Goal: Information Seeking & Learning: Check status

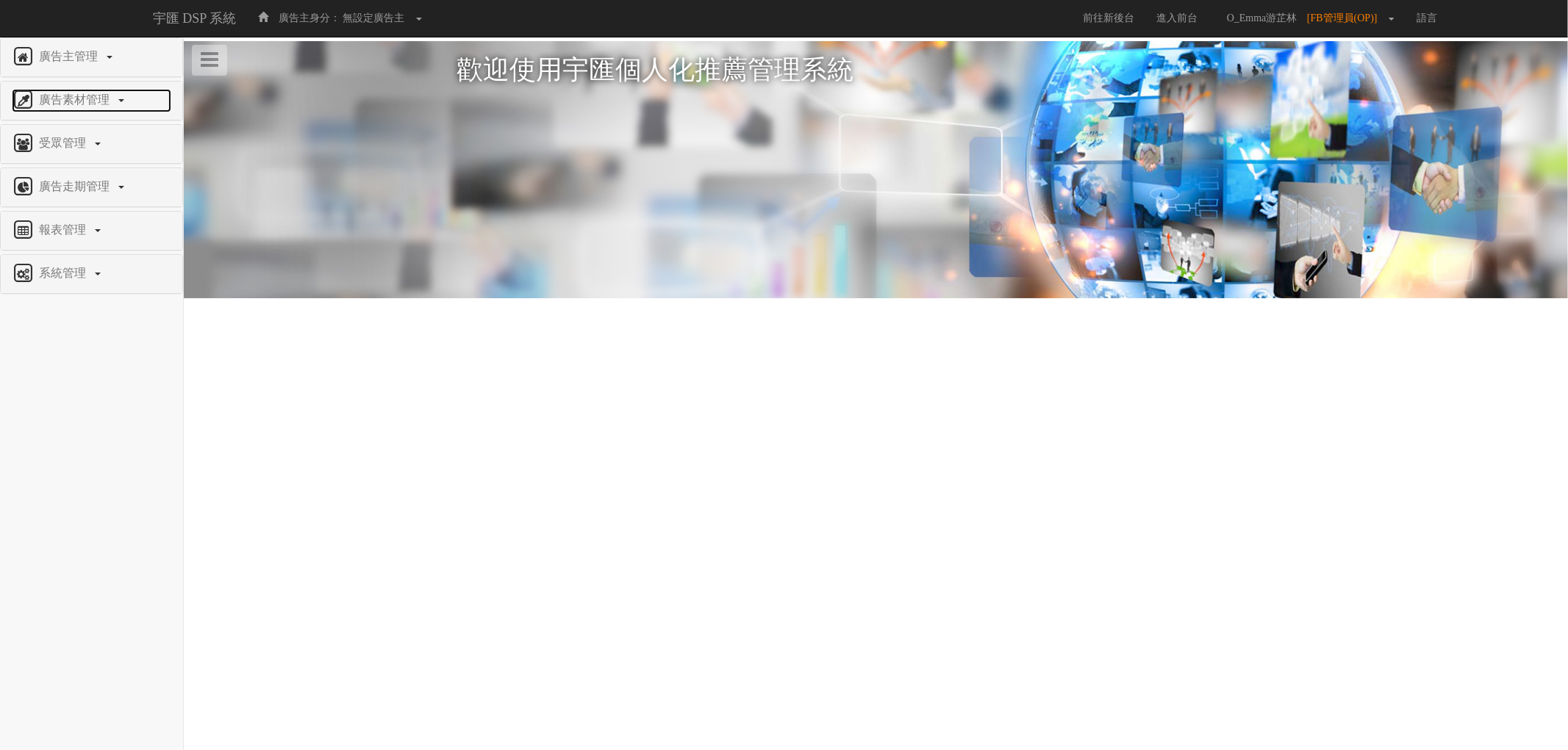
click at [86, 106] on span "廣告素材管理" at bounding box center [75, 99] width 82 height 12
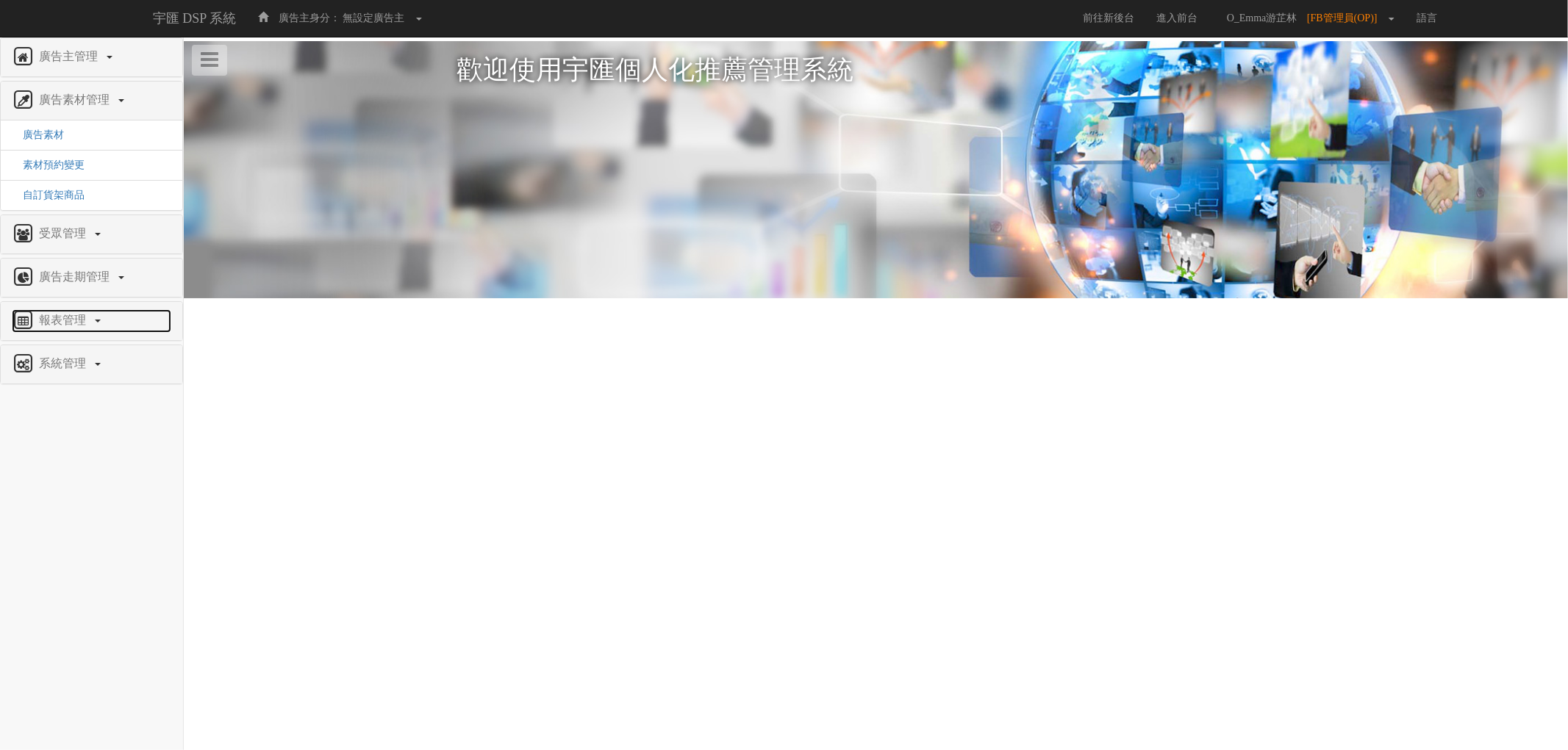
click at [57, 326] on span "報表管理" at bounding box center [64, 320] width 58 height 12
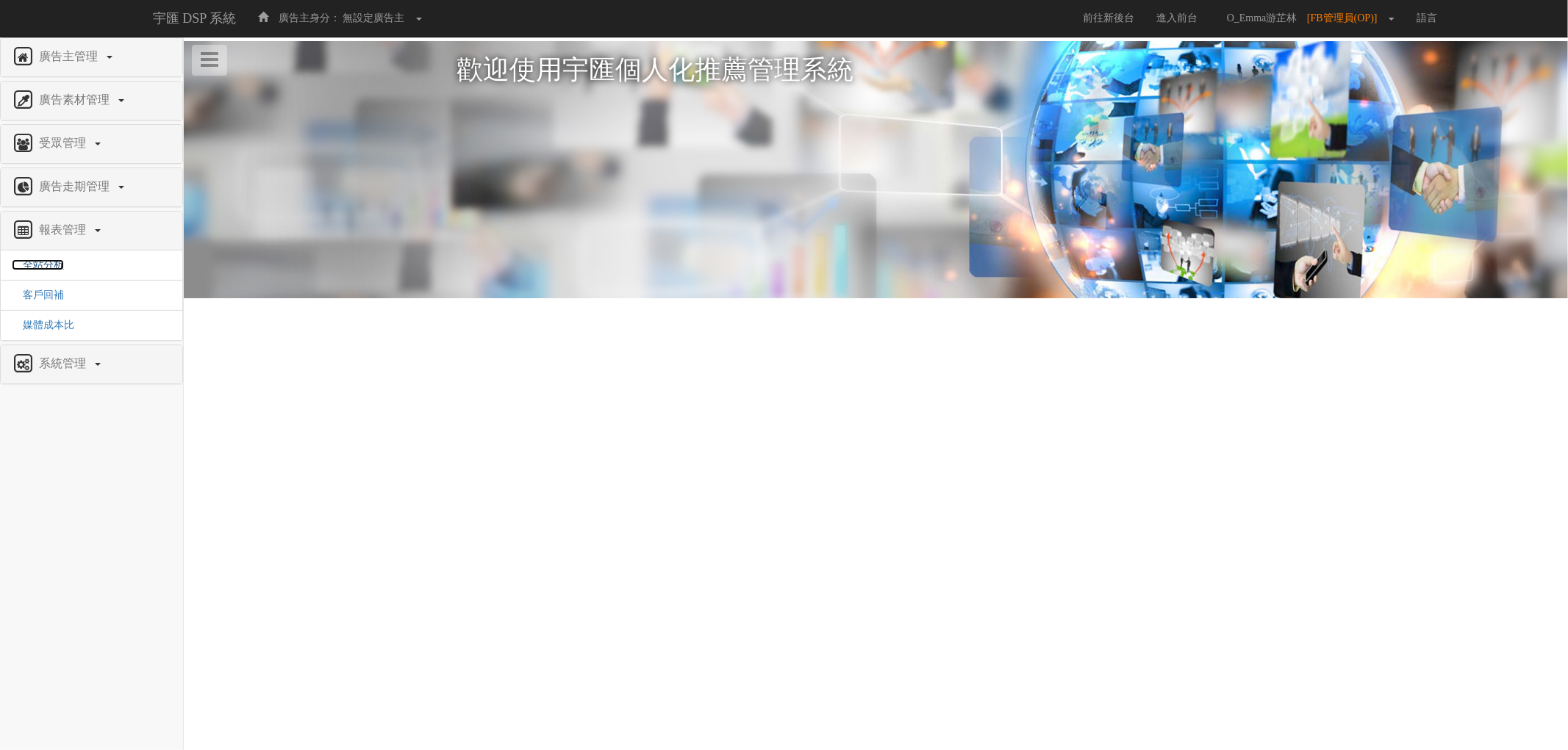
click at [47, 262] on span "全站分析" at bounding box center [37, 265] width 52 height 11
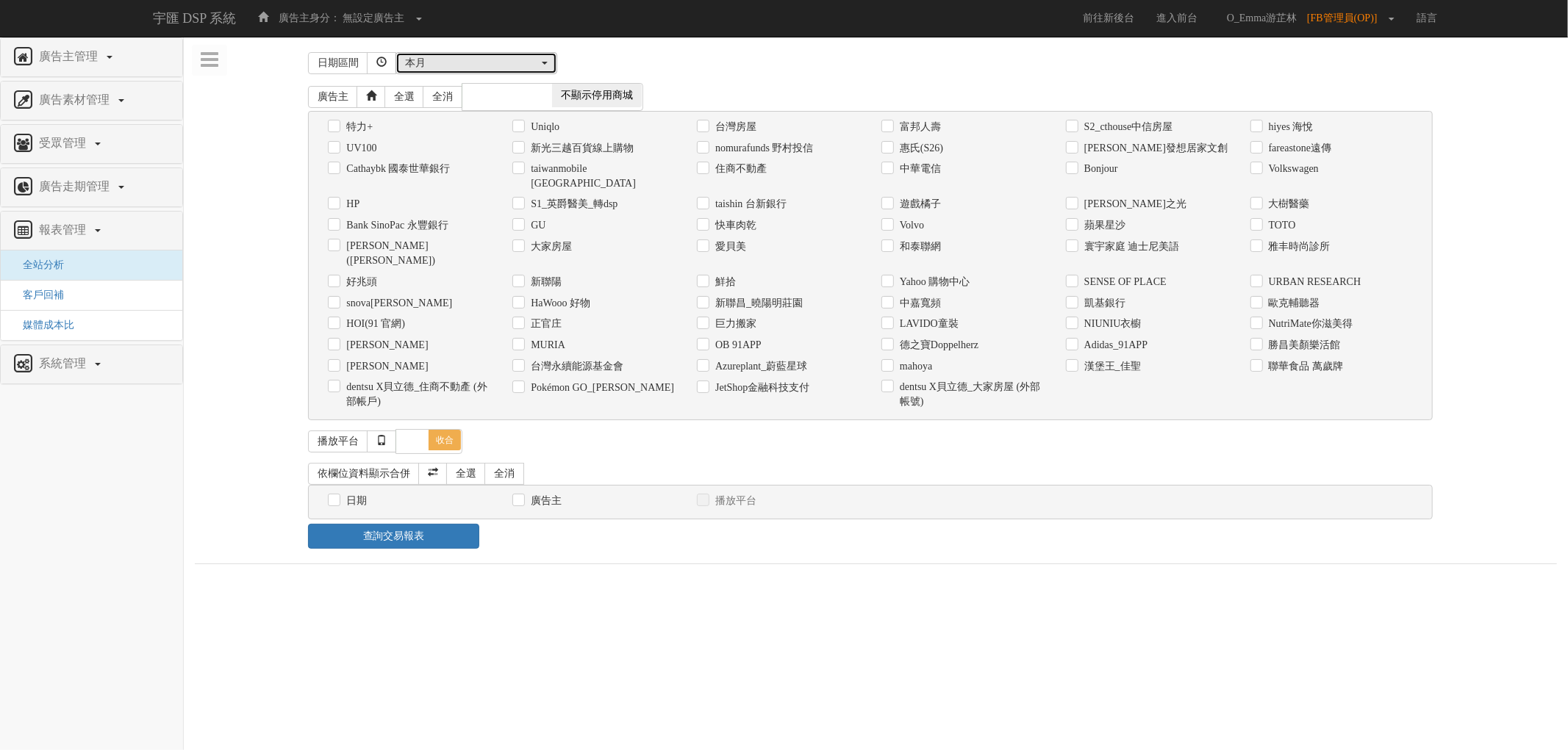
click at [493, 61] on div "本月" at bounding box center [472, 63] width 134 height 15
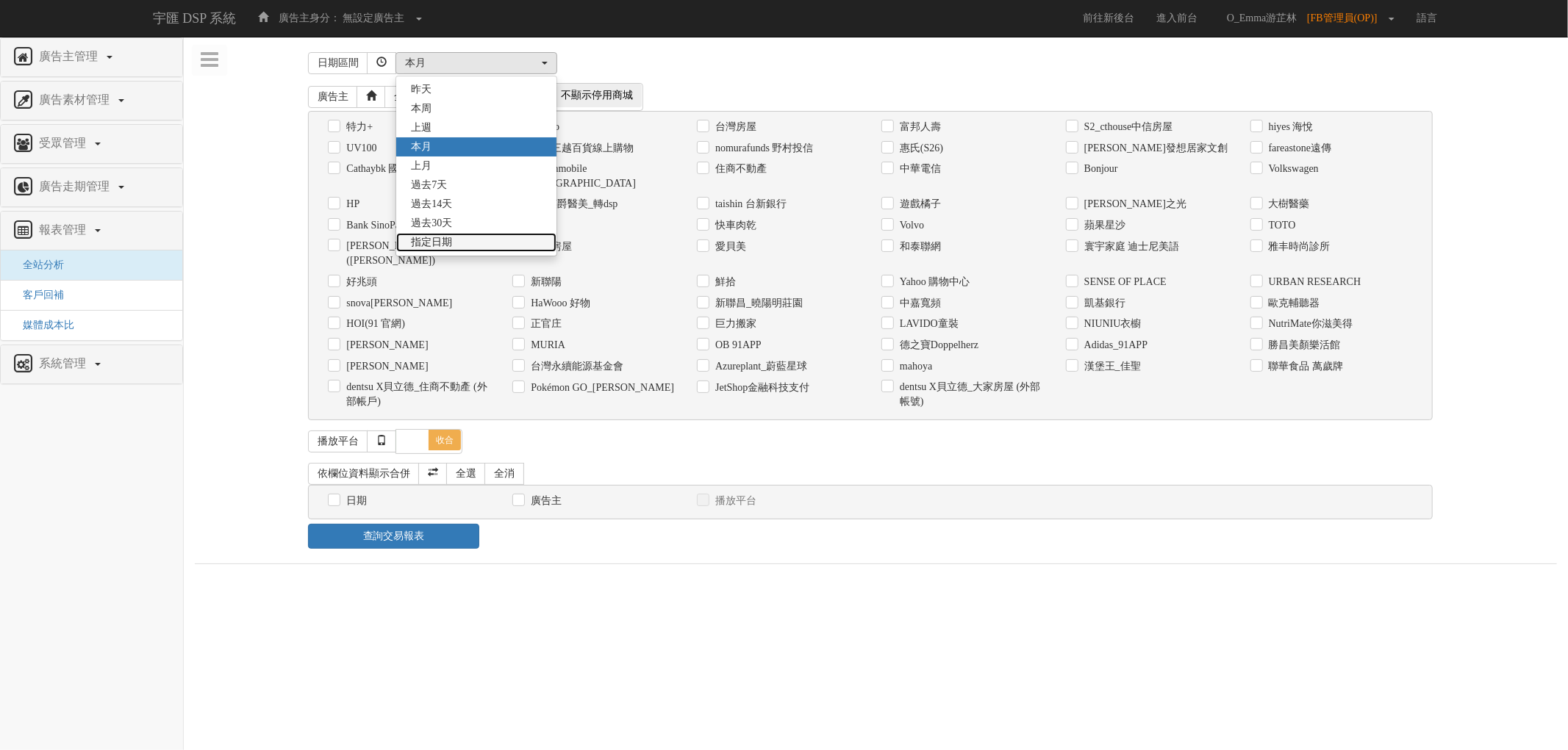
click at [475, 244] on link "指定日期" at bounding box center [477, 242] width 160 height 19
select select "Custom"
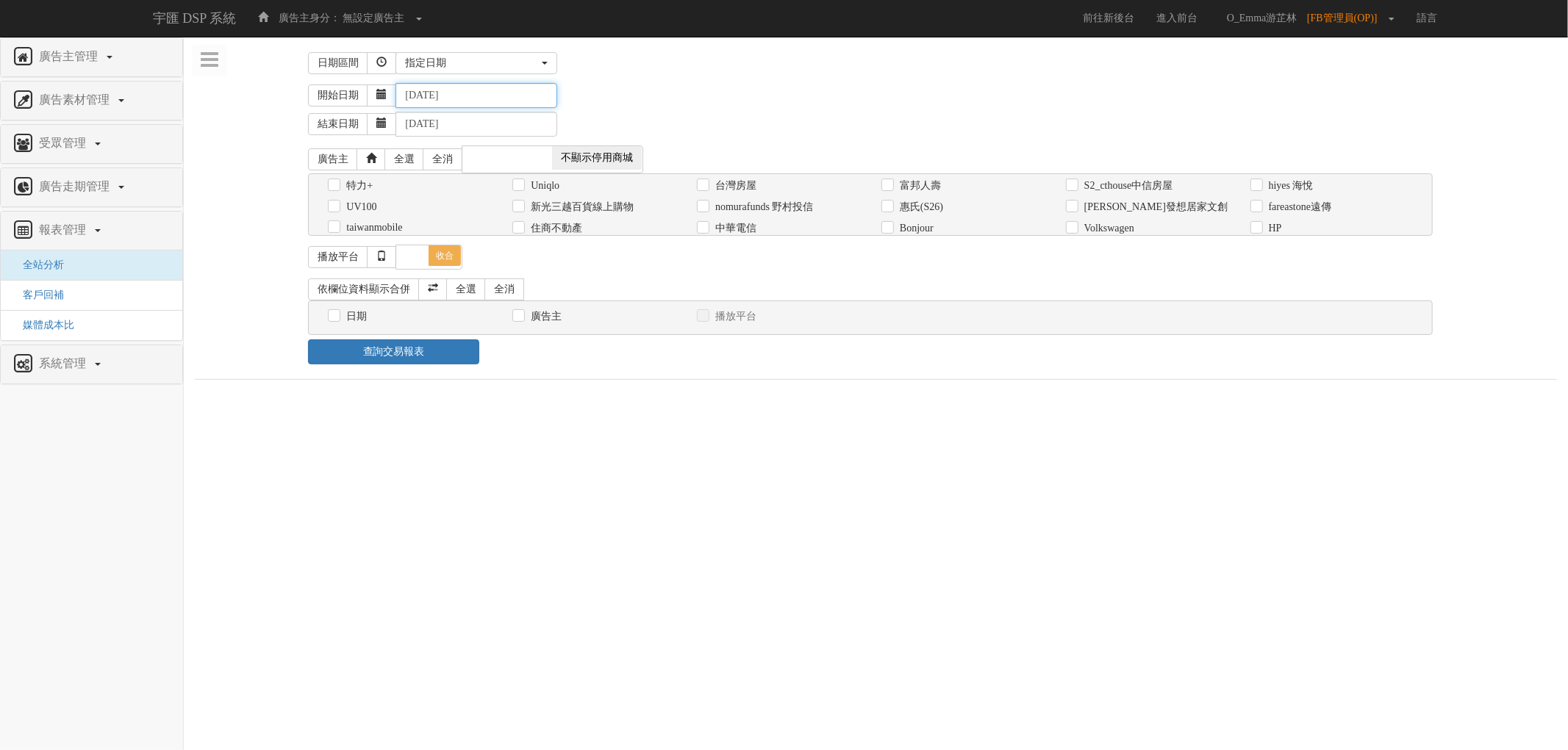
click at [463, 99] on input "[DATE]" at bounding box center [477, 96] width 162 height 25
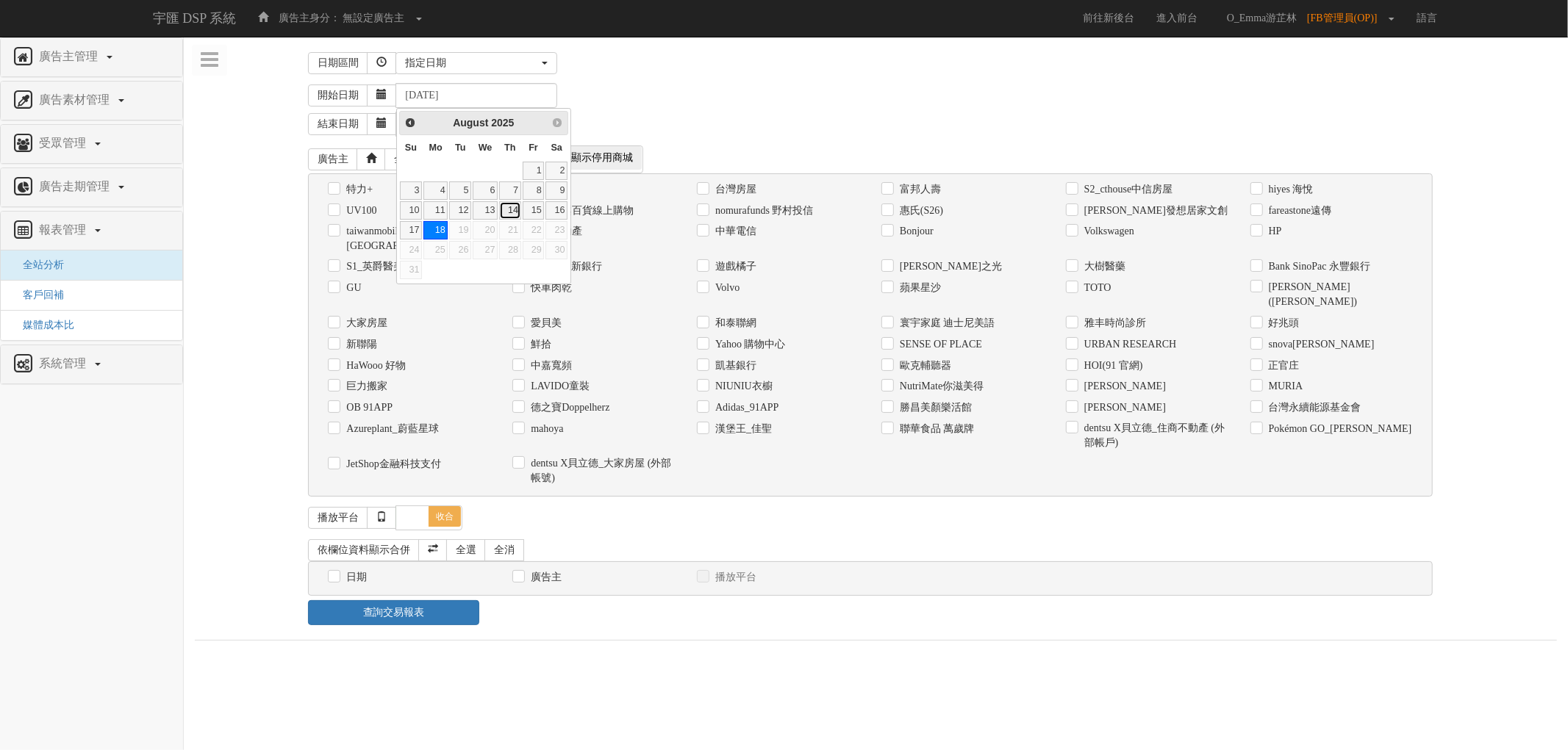
click at [515, 213] on link "14" at bounding box center [510, 211] width 22 height 19
type input "[DATE]"
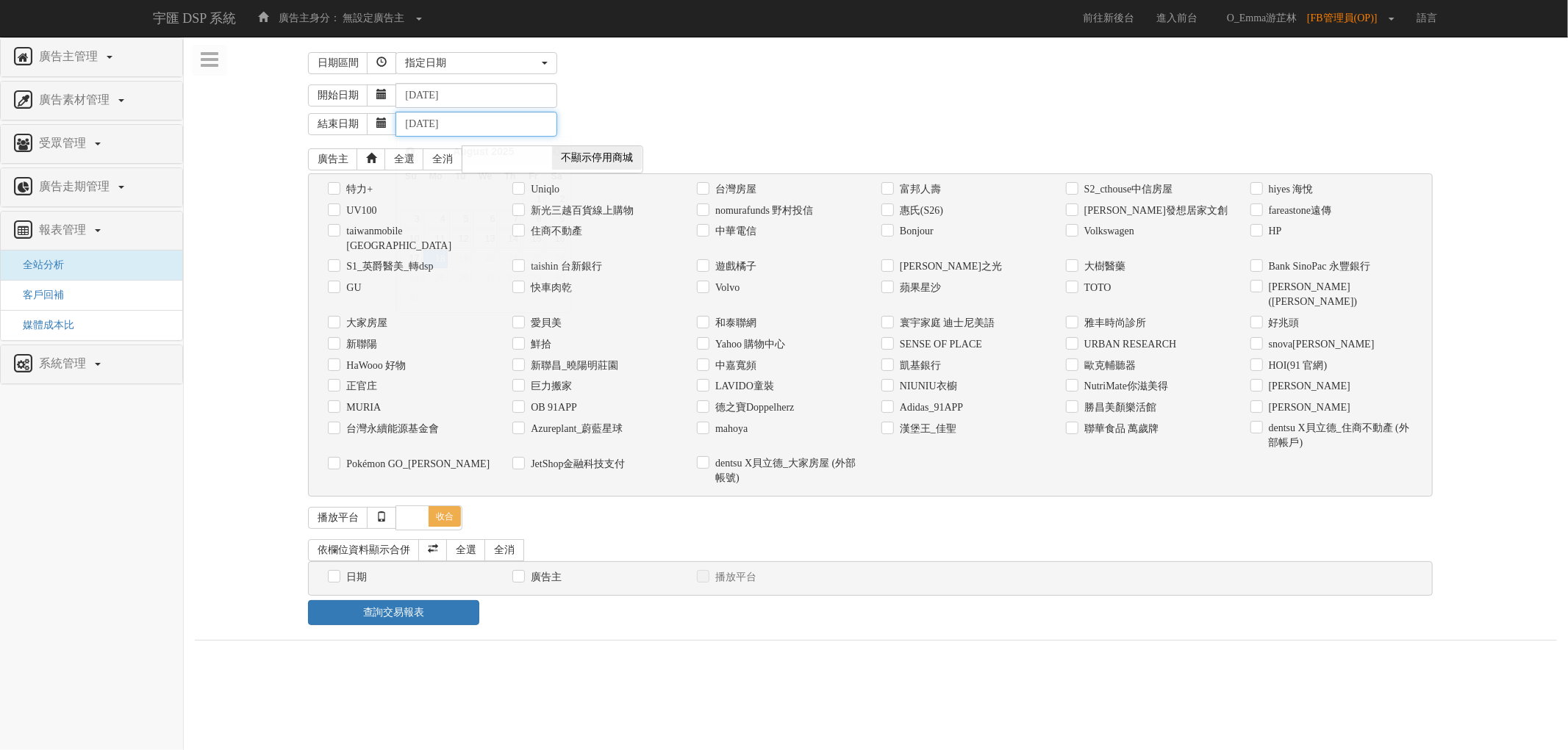
click at [487, 123] on input "[DATE]" at bounding box center [477, 124] width 162 height 25
click at [511, 238] on link "14" at bounding box center [510, 239] width 22 height 19
type input "[DATE]"
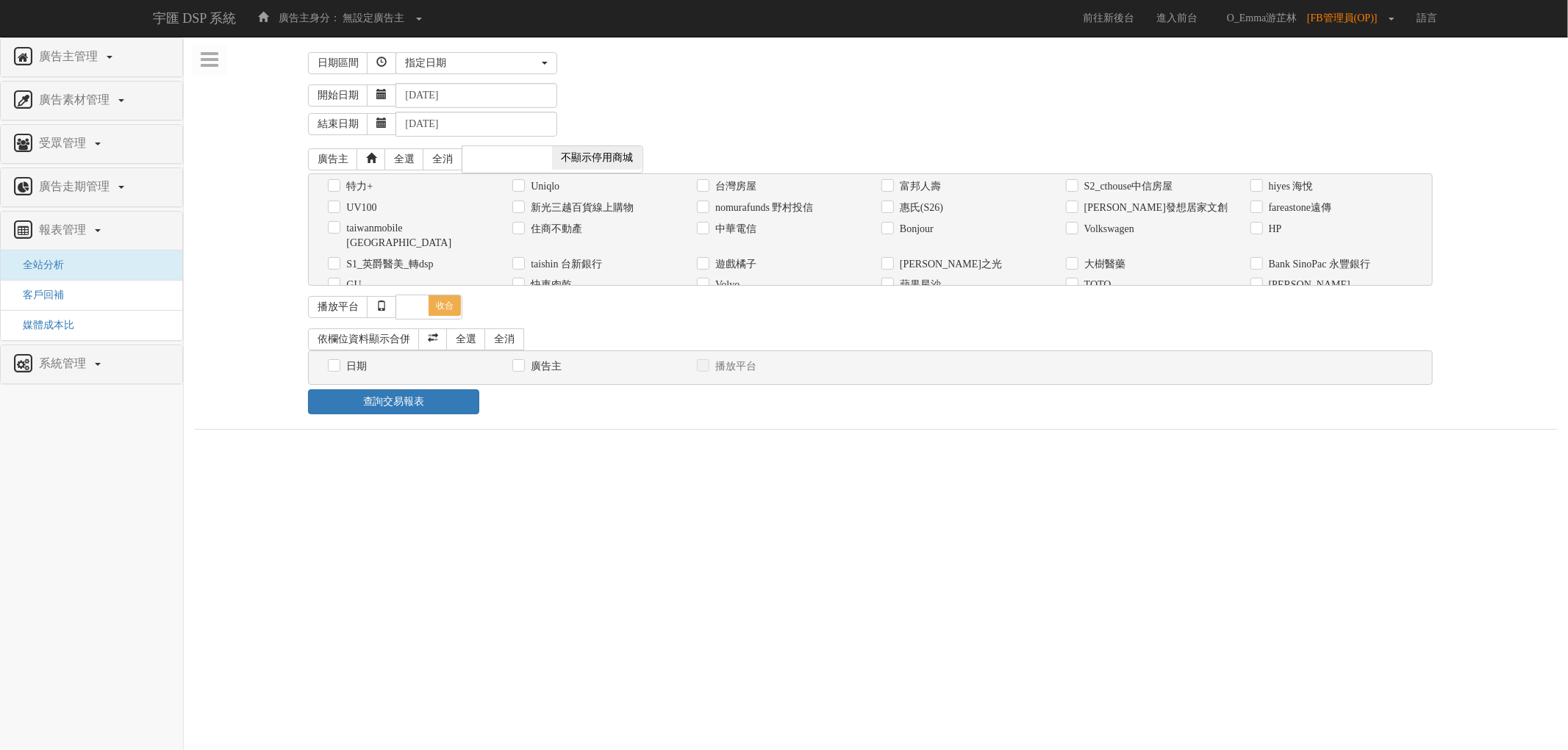
click at [644, 96] on div "開始日期 [DATE]" at bounding box center [932, 96] width 1248 height 25
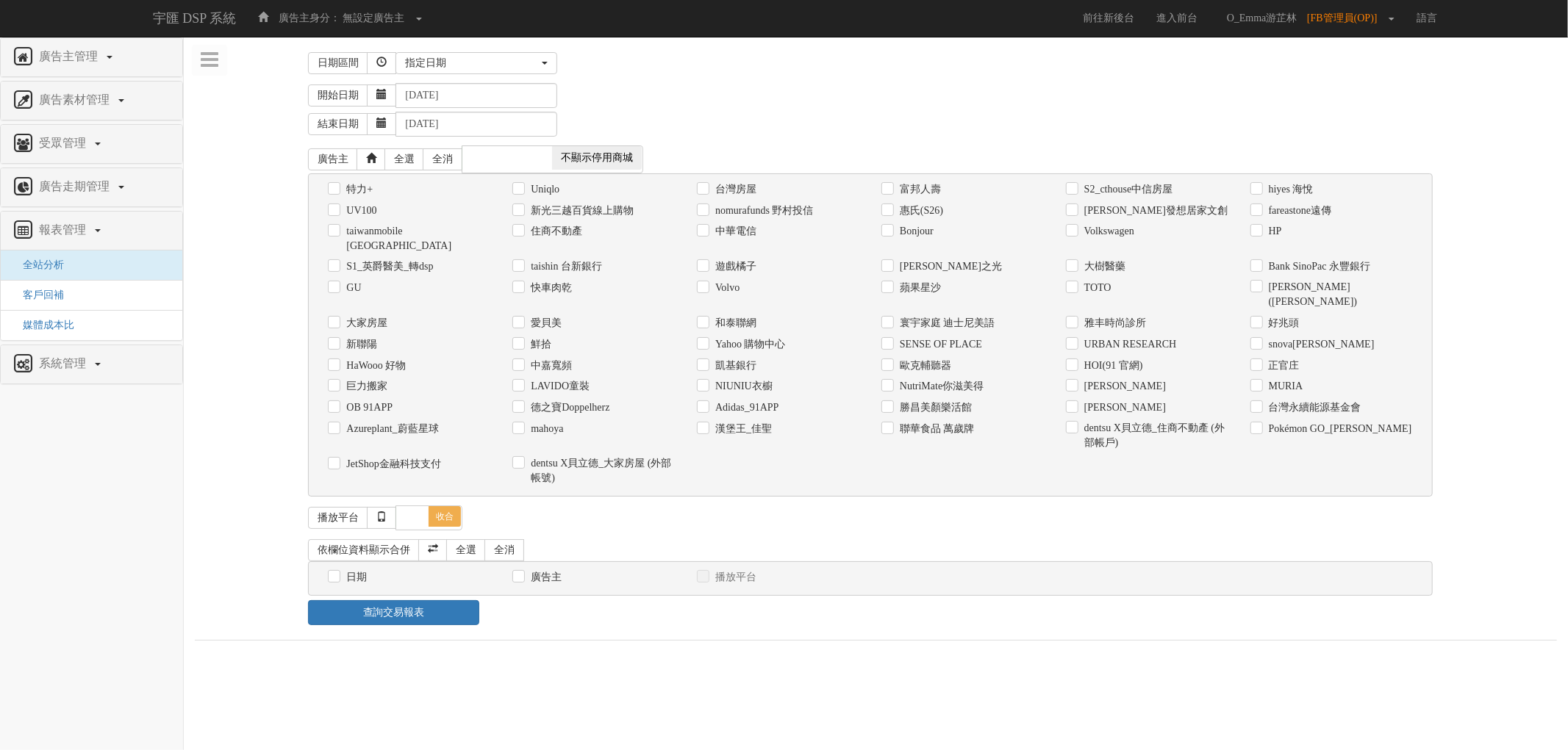
click at [567, 216] on label "新光三越百貨線上購物" at bounding box center [580, 211] width 107 height 15
click at [522, 215] on input "新光三越百貨線上購物" at bounding box center [517, 211] width 9 height 9
checkbox input "true"
click at [358, 601] on link "查詢交易報表" at bounding box center [393, 613] width 170 height 25
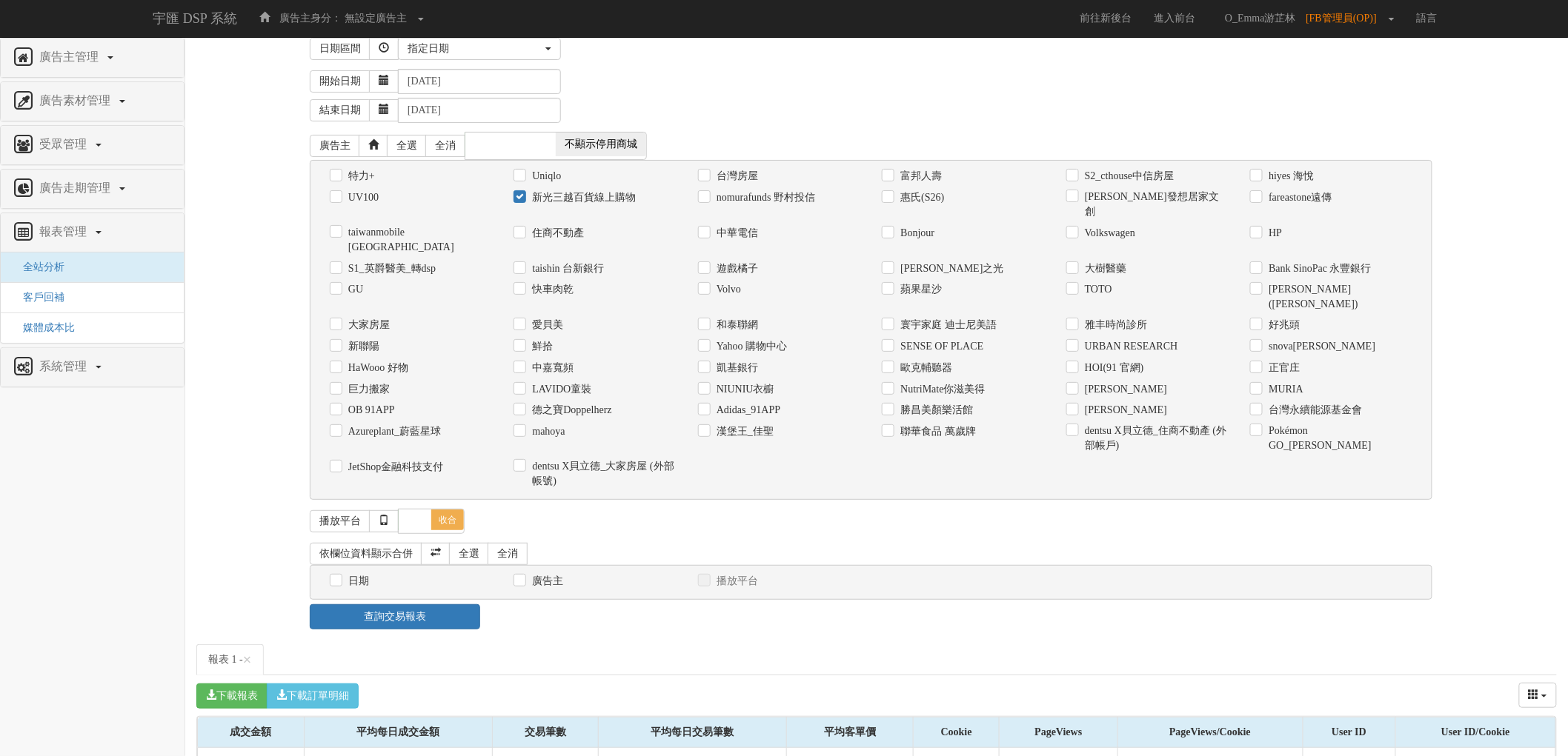
scroll to position [18, 0]
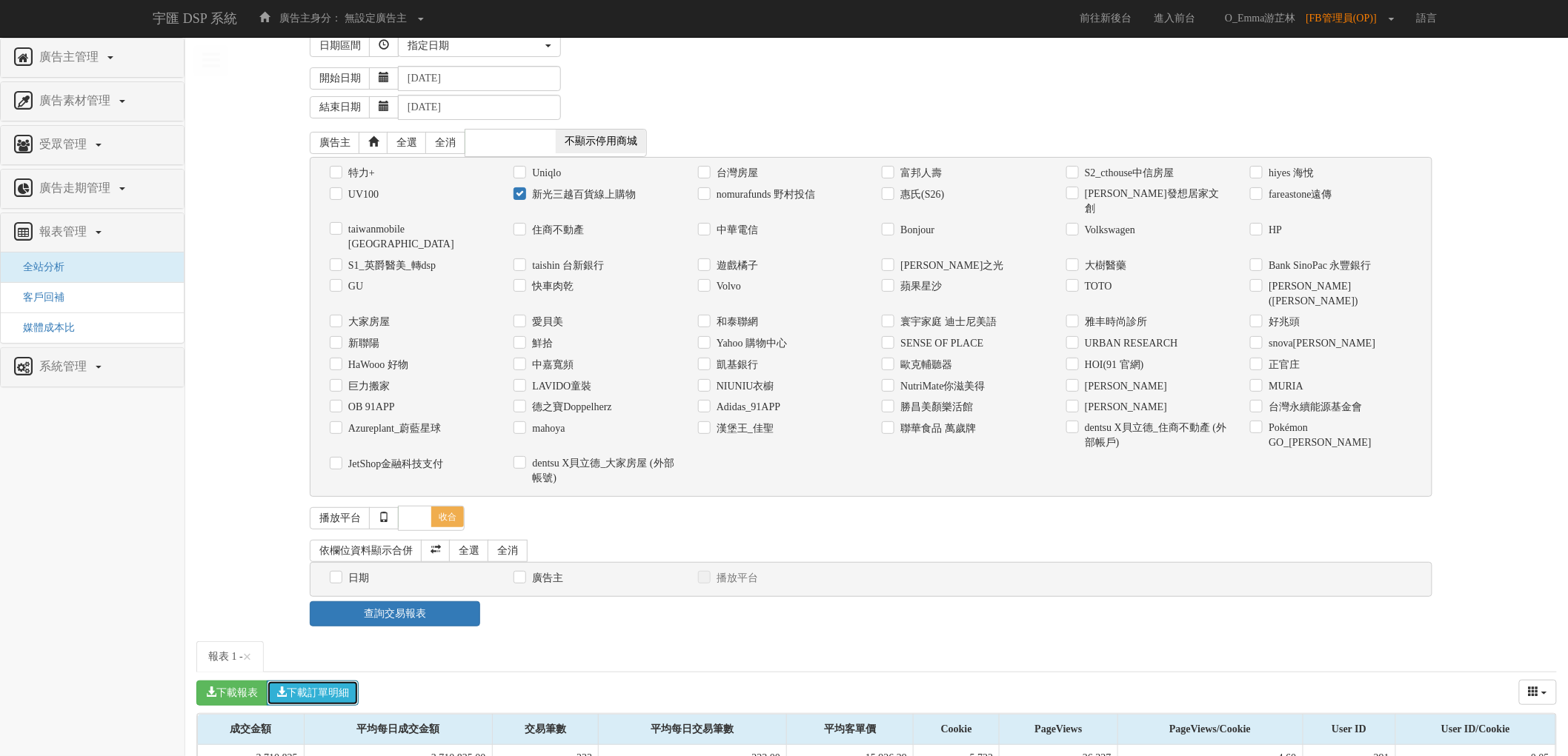
drag, startPoint x: 301, startPoint y: 664, endPoint x: 298, endPoint y: 680, distance: 16.3
click at [300, 678] on div "下載報表 下載訂單明細 成交金額 平均每日成交金額 交易筆數 平均每日交易筆數 平均客單價 Cookie PageViews PageViews/Cookie…" at bounding box center [877, 693] width 1360 height 41
click at [297, 681] on button "下載訂單明細" at bounding box center [312, 693] width 92 height 25
